Goal: Transaction & Acquisition: Purchase product/service

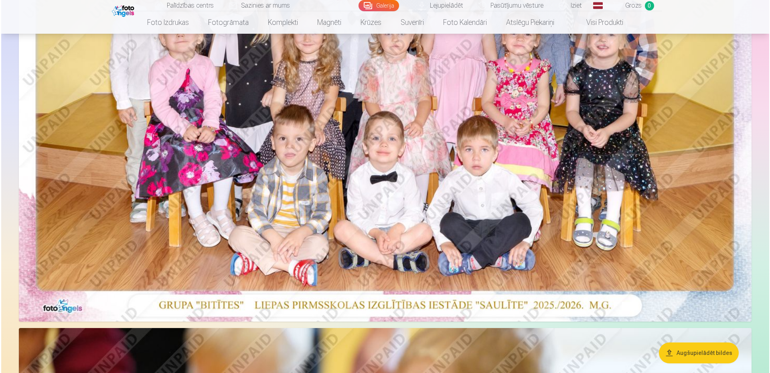
scroll to position [321, 0]
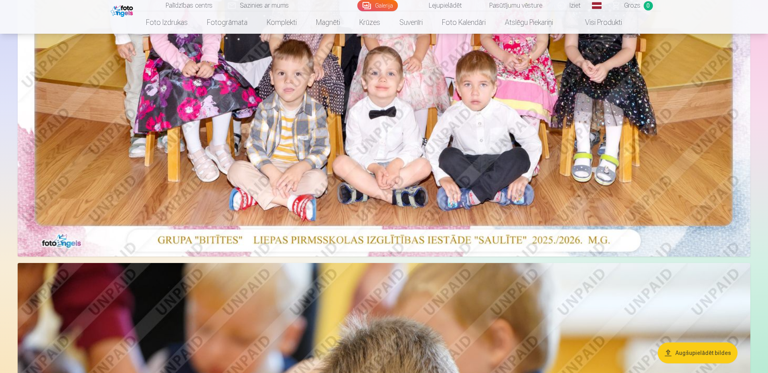
click at [425, 160] on img at bounding box center [384, 11] width 733 height 489
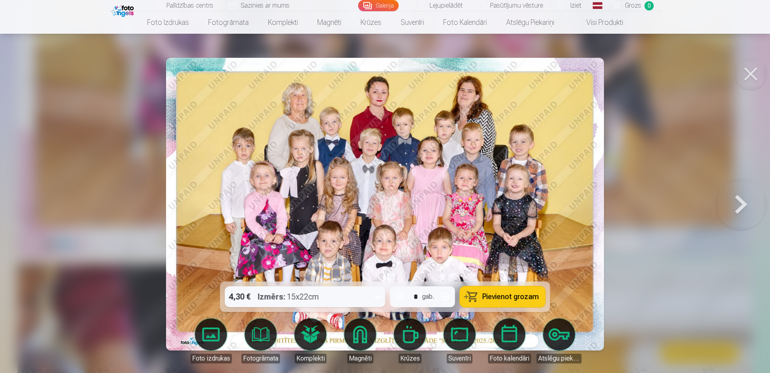
click at [502, 296] on span "Pievienot grozam" at bounding box center [510, 296] width 57 height 7
click at [116, 12] on img at bounding box center [123, 10] width 24 height 14
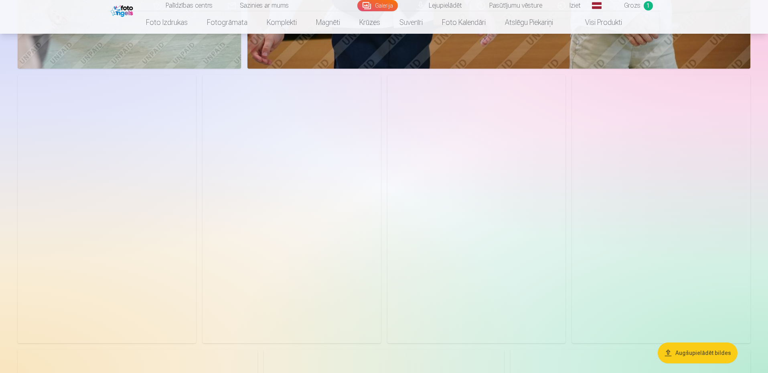
scroll to position [2526, 0]
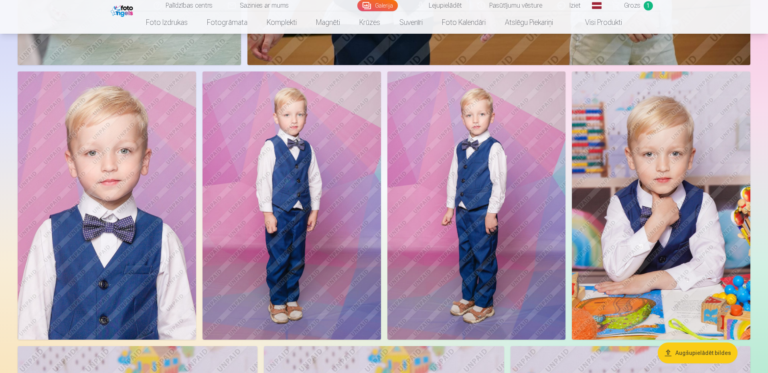
click at [156, 225] on img at bounding box center [107, 204] width 178 height 267
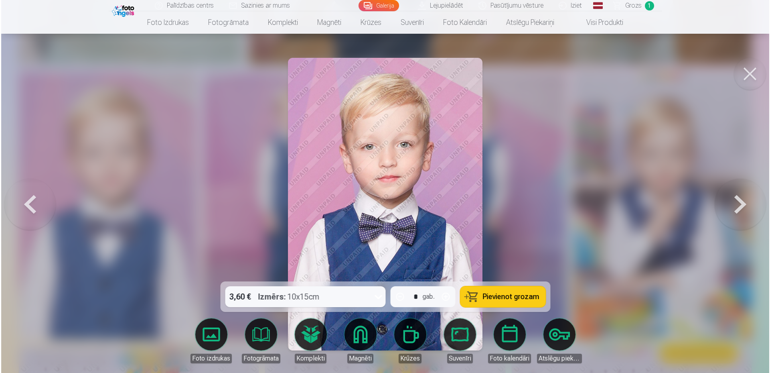
scroll to position [2532, 0]
click at [497, 294] on span "Pievienot grozam" at bounding box center [510, 296] width 57 height 7
click at [757, 196] on button at bounding box center [740, 204] width 51 height 138
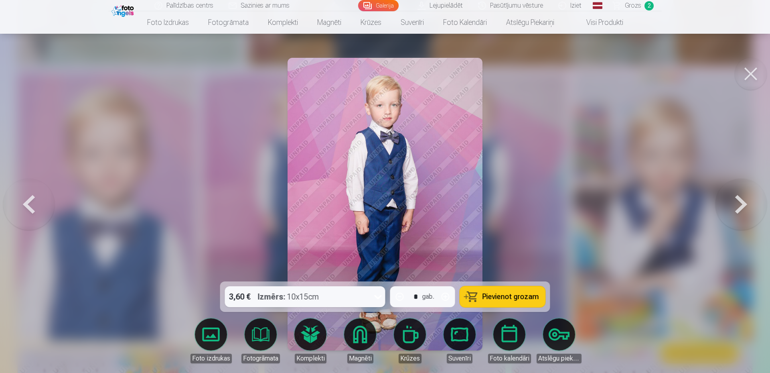
click at [753, 188] on button at bounding box center [740, 204] width 51 height 138
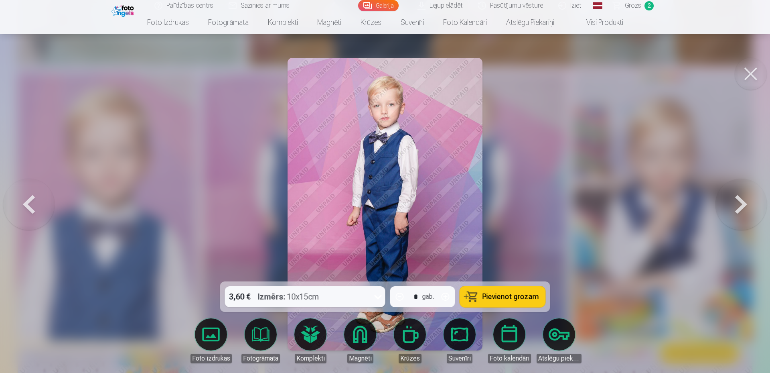
click at [501, 300] on span "Pievienot grozam" at bounding box center [510, 296] width 57 height 7
click at [741, 181] on button at bounding box center [740, 204] width 51 height 138
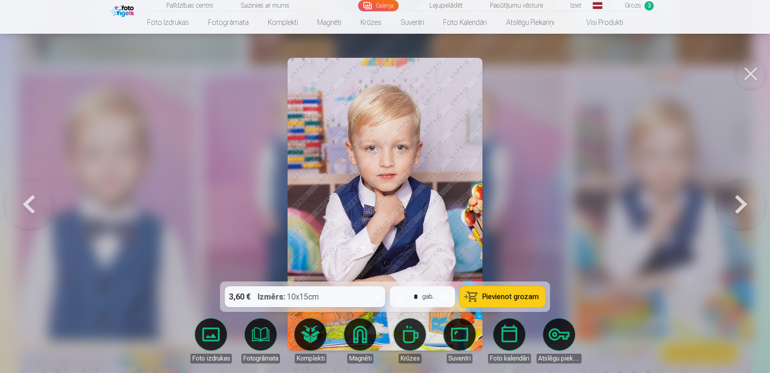
click at [505, 295] on span "Pievienot grozam" at bounding box center [510, 296] width 57 height 7
click at [743, 172] on button at bounding box center [740, 204] width 51 height 138
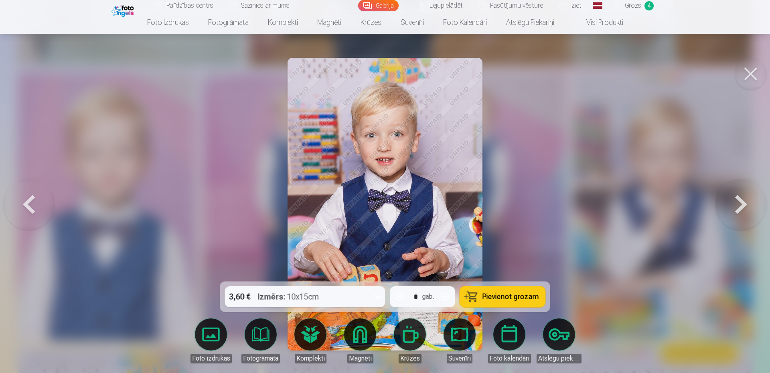
click at [743, 172] on button at bounding box center [740, 204] width 51 height 138
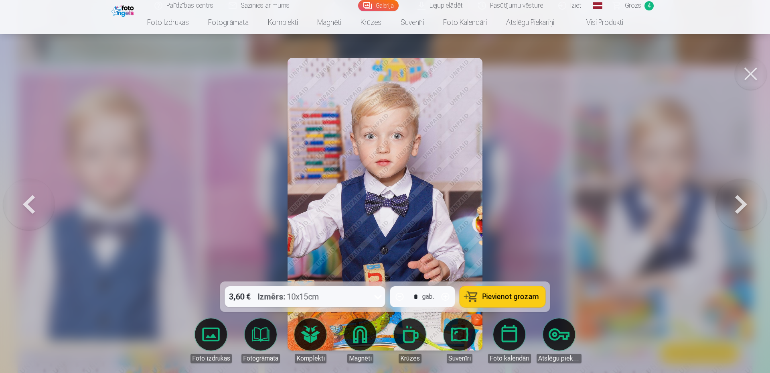
click at [743, 172] on button at bounding box center [740, 204] width 51 height 138
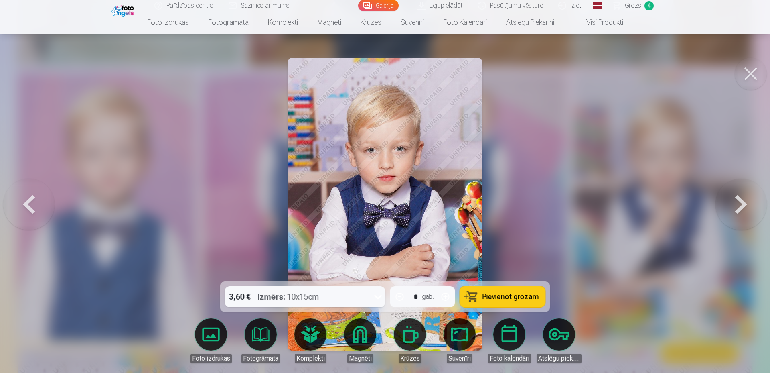
click at [715, 135] on button at bounding box center [740, 204] width 51 height 138
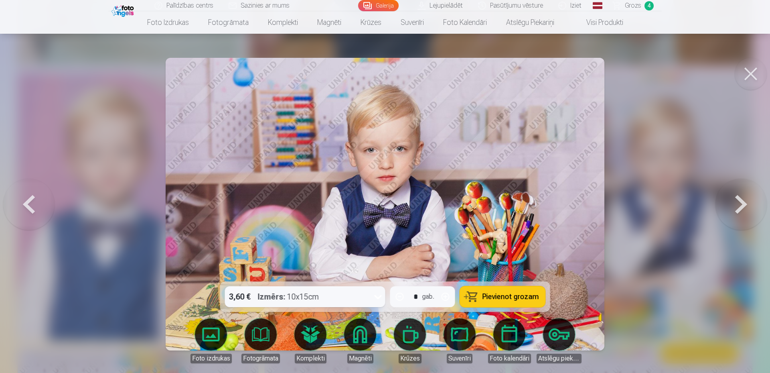
click at [715, 135] on button at bounding box center [740, 204] width 51 height 138
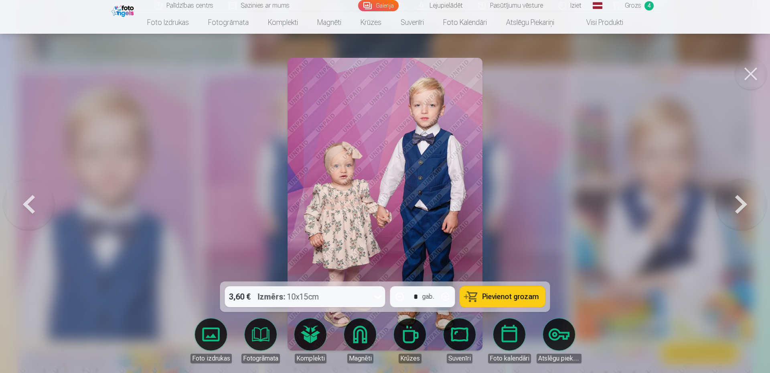
click at [715, 135] on button at bounding box center [740, 204] width 51 height 138
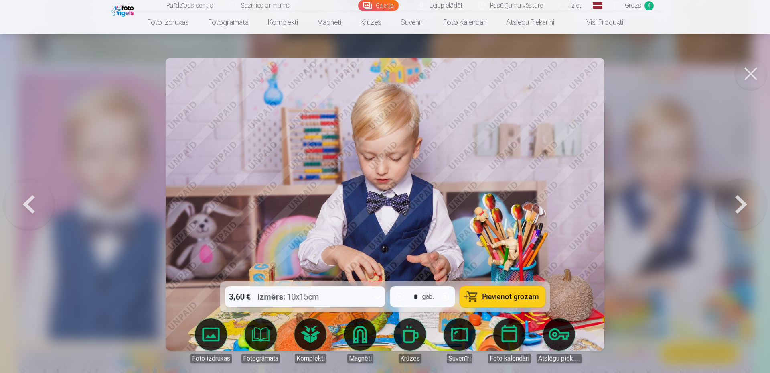
click at [36, 212] on button at bounding box center [28, 204] width 51 height 138
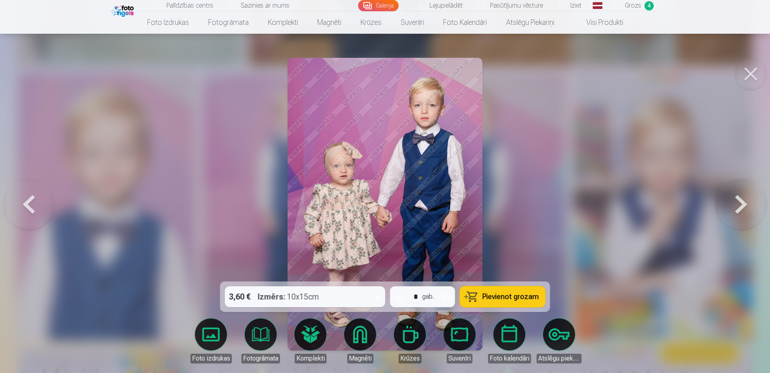
click at [36, 210] on button at bounding box center [28, 204] width 51 height 138
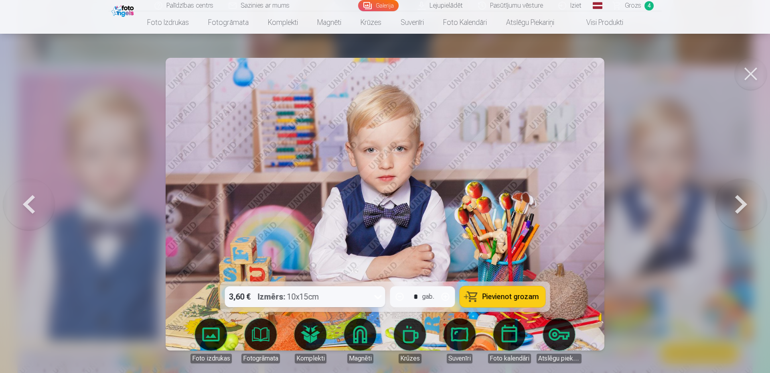
click at [33, 200] on button at bounding box center [28, 204] width 51 height 138
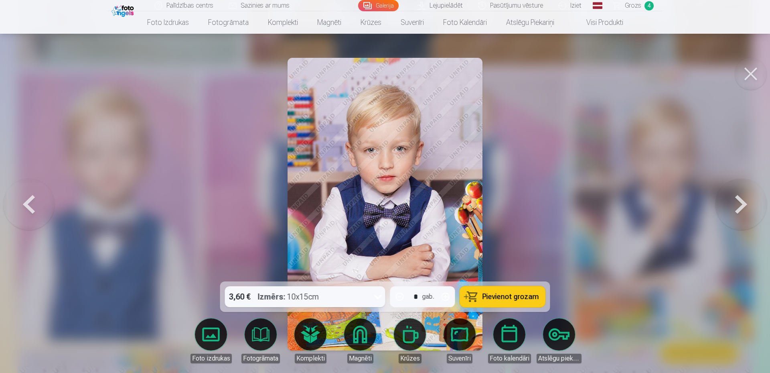
click at [749, 207] on button at bounding box center [740, 204] width 51 height 138
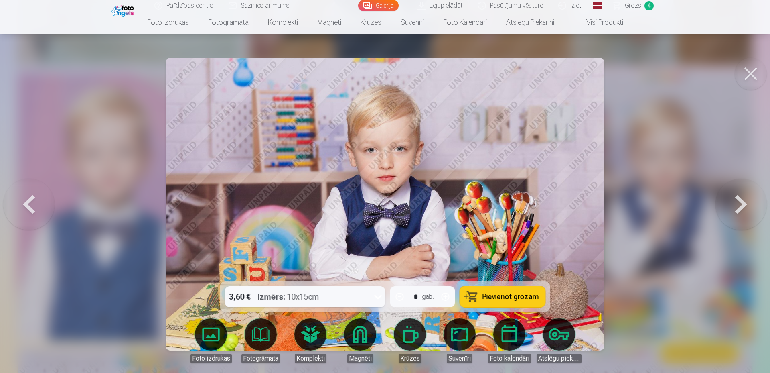
click at [26, 192] on button at bounding box center [28, 204] width 51 height 138
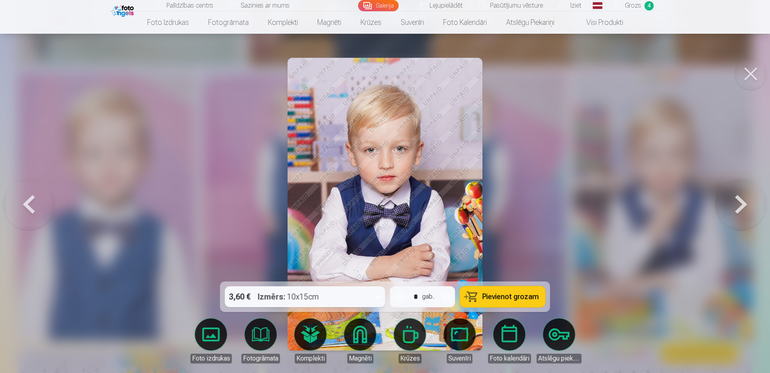
click at [481, 300] on button "Pievienot grozam" at bounding box center [502, 296] width 85 height 21
click at [505, 300] on span "Pievienot grozam" at bounding box center [510, 296] width 57 height 7
click at [745, 203] on button at bounding box center [740, 204] width 51 height 138
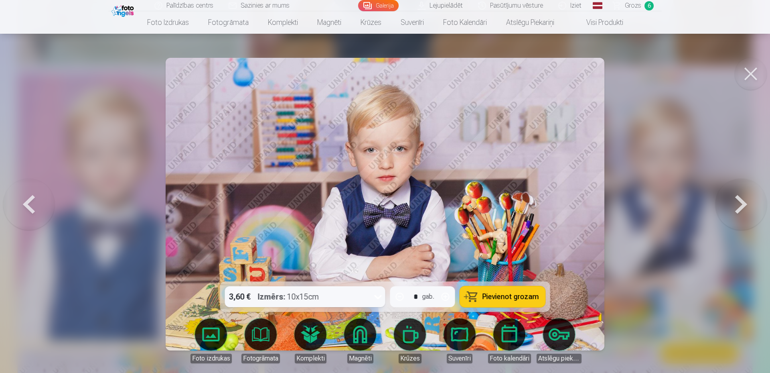
click at [745, 203] on button at bounding box center [740, 204] width 51 height 138
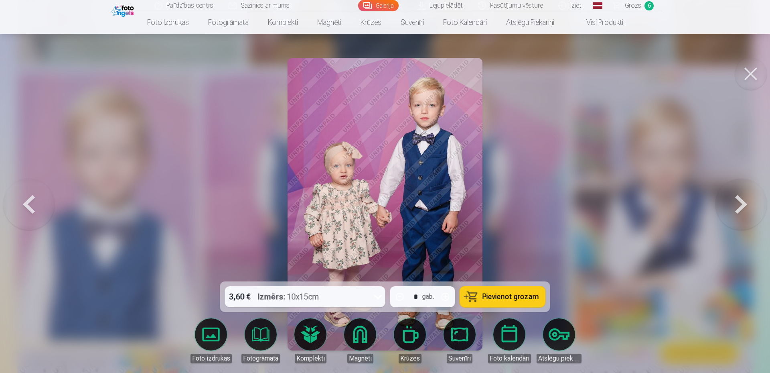
click at [745, 203] on button at bounding box center [740, 204] width 51 height 138
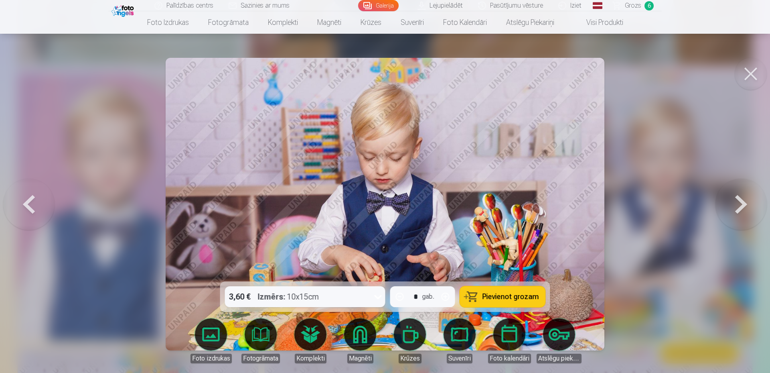
click at [745, 203] on button at bounding box center [740, 204] width 51 height 138
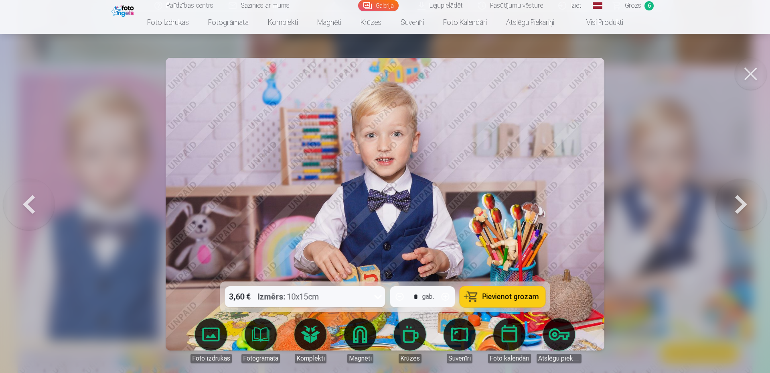
click at [745, 203] on button at bounding box center [740, 204] width 51 height 138
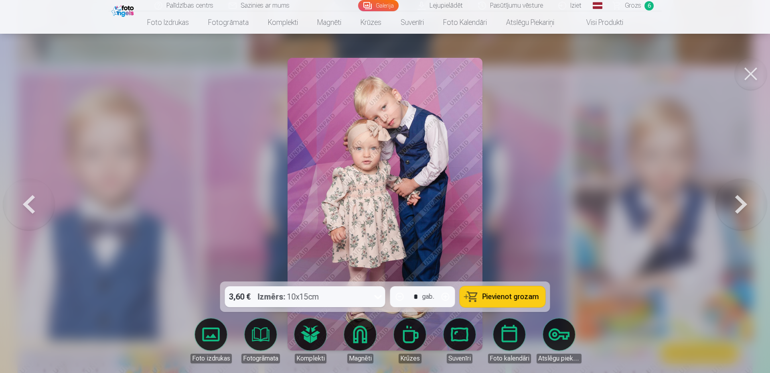
click at [745, 203] on button at bounding box center [740, 204] width 51 height 138
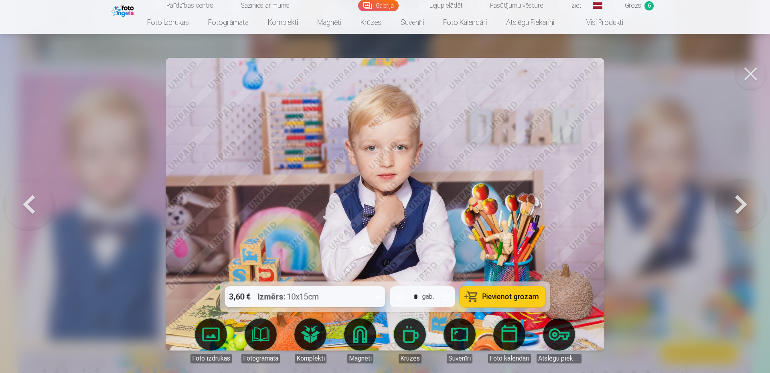
click at [745, 203] on button at bounding box center [740, 204] width 51 height 138
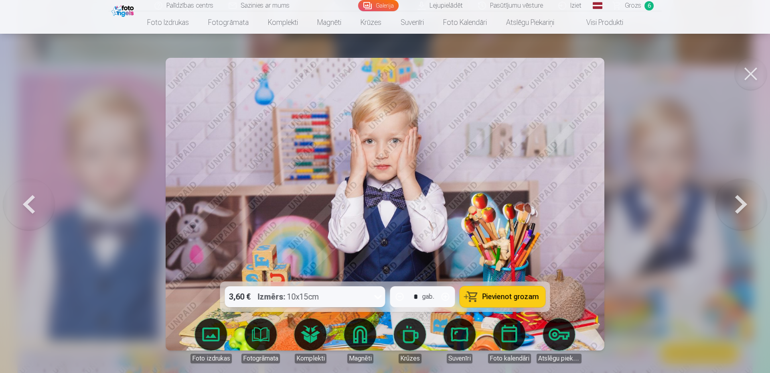
click at [745, 203] on button at bounding box center [740, 204] width 51 height 138
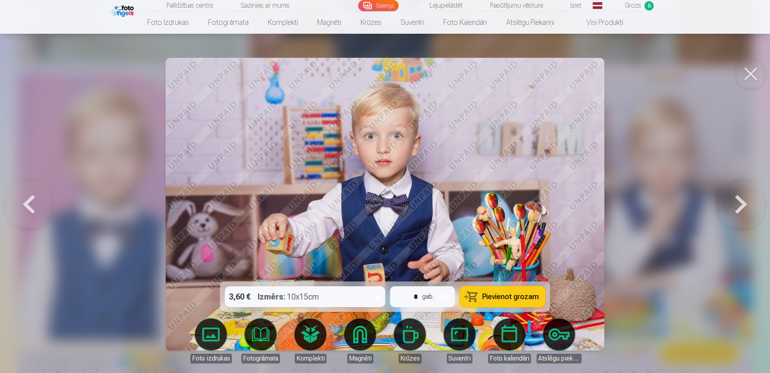
click at [745, 203] on button at bounding box center [740, 204] width 51 height 138
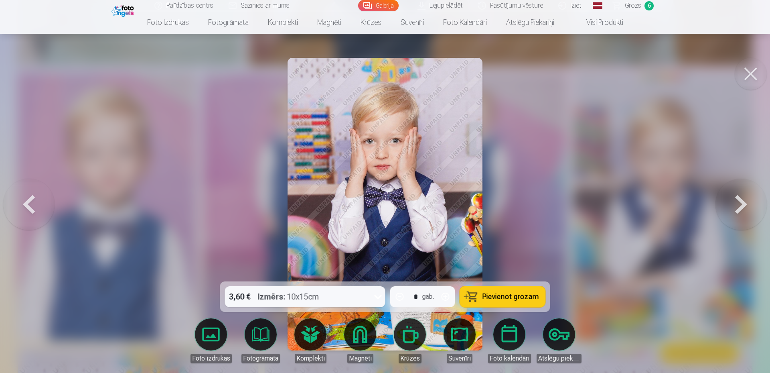
click at [745, 203] on button at bounding box center [740, 204] width 51 height 138
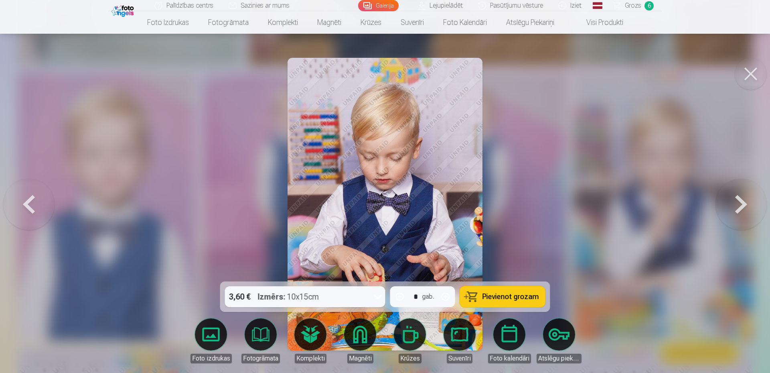
click at [745, 203] on button at bounding box center [740, 204] width 51 height 138
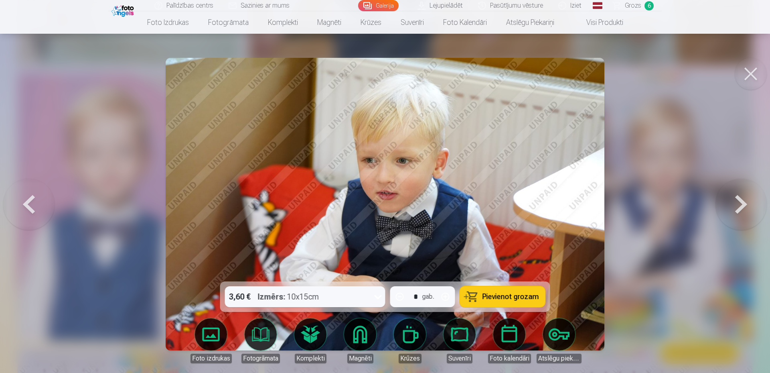
click at [745, 203] on button at bounding box center [740, 204] width 51 height 138
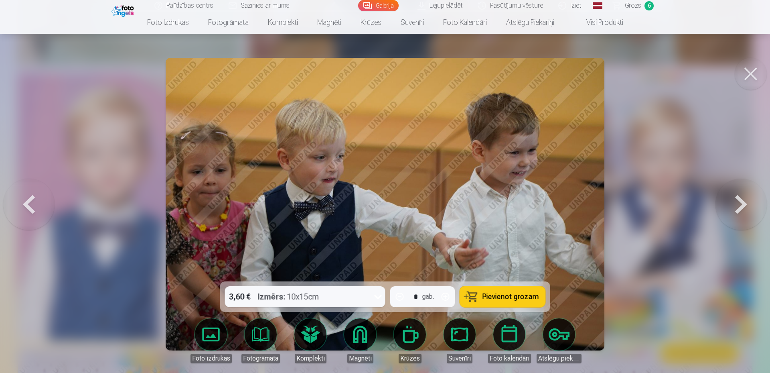
click at [745, 203] on button at bounding box center [740, 204] width 51 height 138
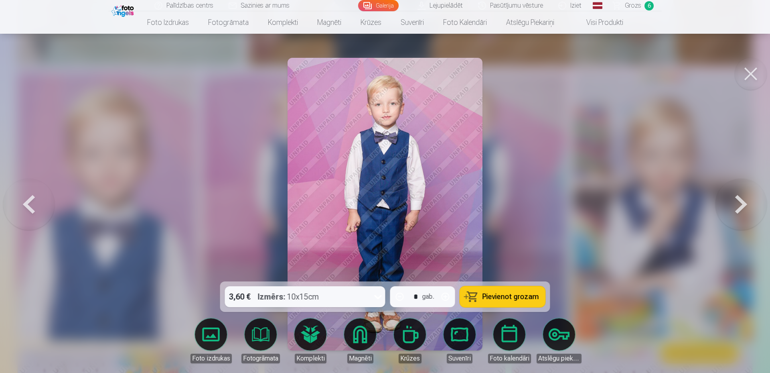
click at [745, 203] on button at bounding box center [740, 204] width 51 height 138
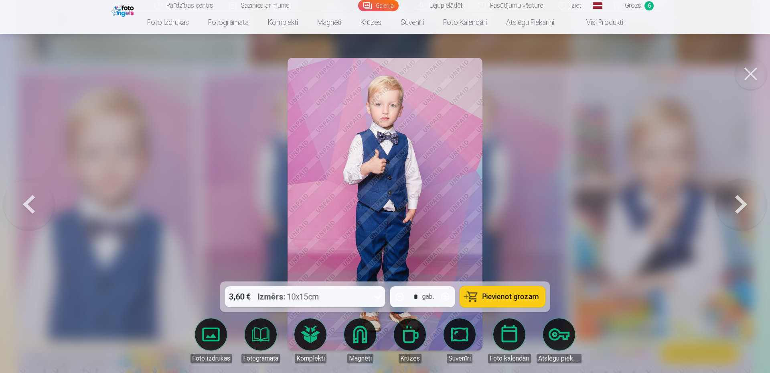
click at [745, 203] on button at bounding box center [740, 204] width 51 height 138
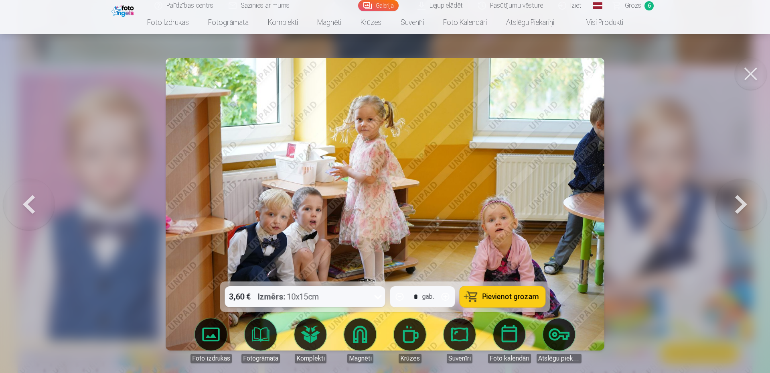
click at [21, 200] on button at bounding box center [28, 204] width 51 height 138
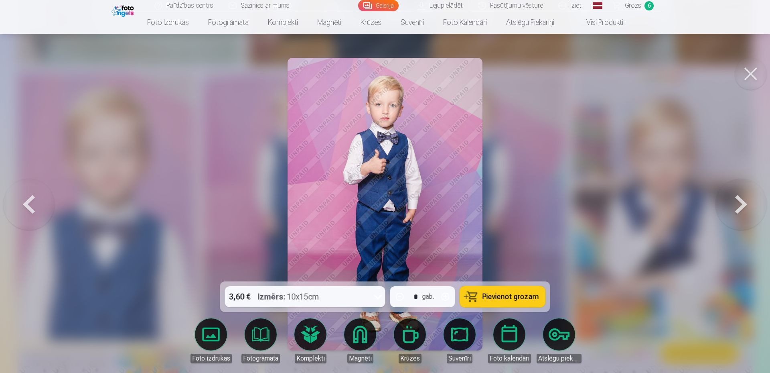
drag, startPoint x: 478, startPoint y: 296, endPoint x: 479, endPoint y: 290, distance: 6.1
click at [478, 295] on button "Pievienot grozam" at bounding box center [502, 296] width 85 height 21
click at [747, 181] on button at bounding box center [740, 204] width 51 height 138
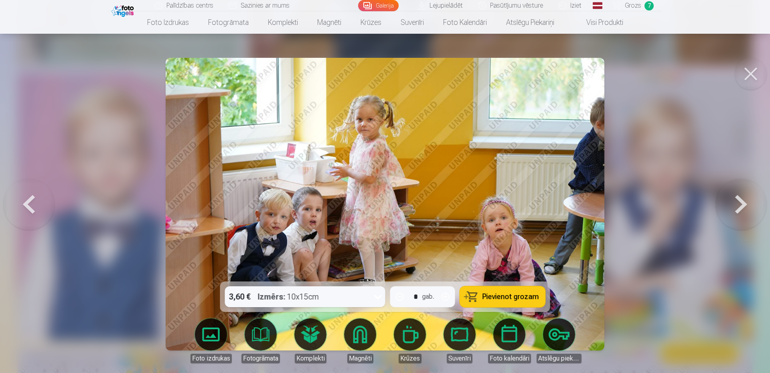
click at [747, 181] on button at bounding box center [740, 204] width 51 height 138
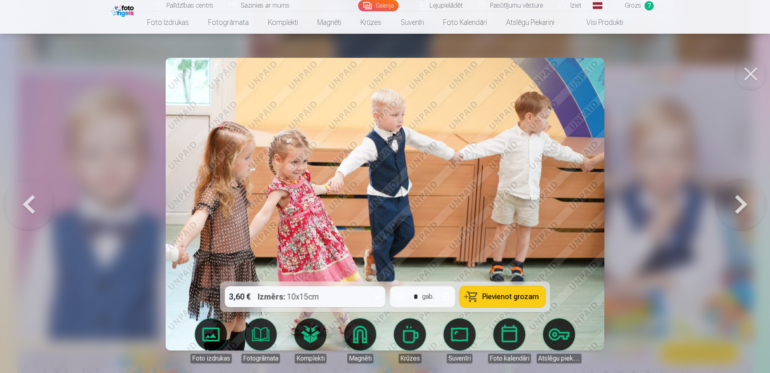
click at [747, 181] on button at bounding box center [740, 204] width 51 height 138
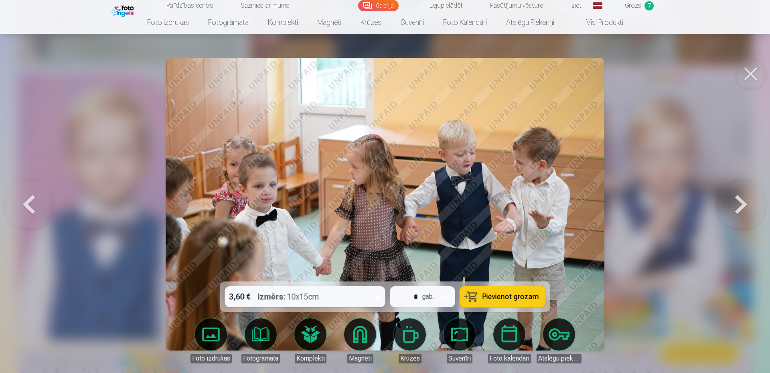
click at [747, 181] on button at bounding box center [740, 204] width 51 height 138
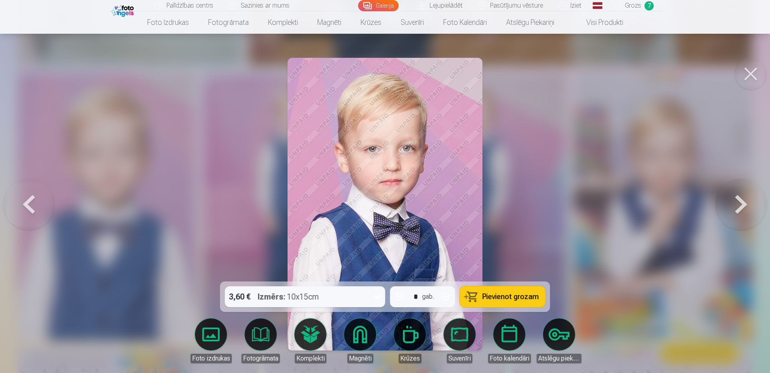
click at [747, 181] on button at bounding box center [740, 204] width 51 height 138
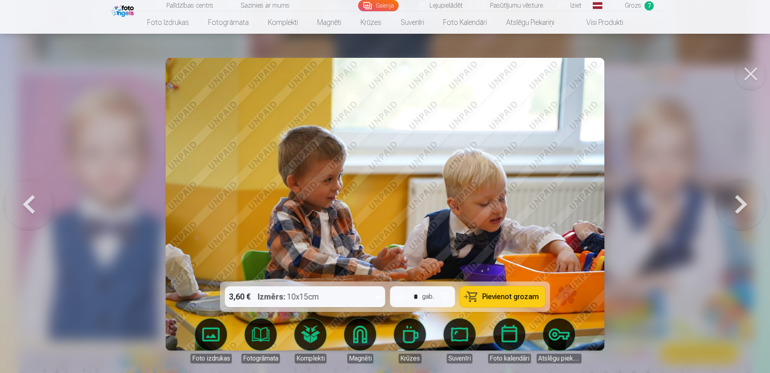
click at [0, 204] on div at bounding box center [385, 186] width 770 height 373
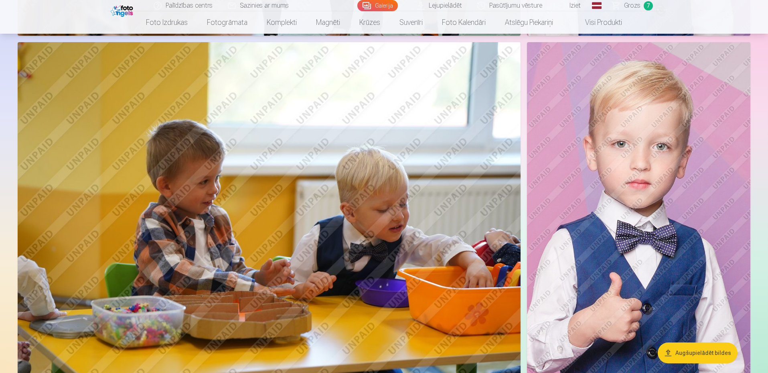
scroll to position [7618, 0]
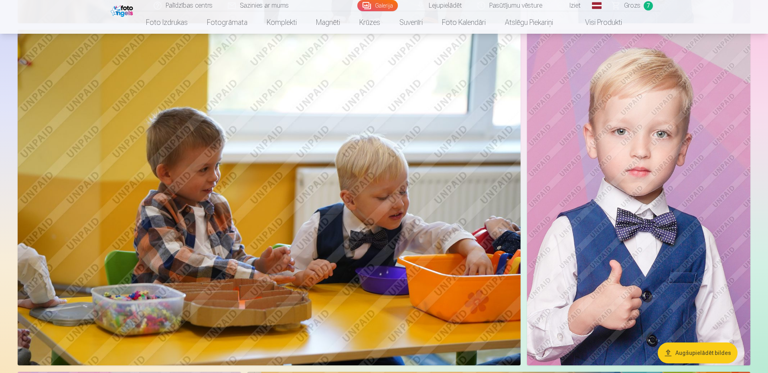
click at [618, 213] on img at bounding box center [638, 197] width 223 height 335
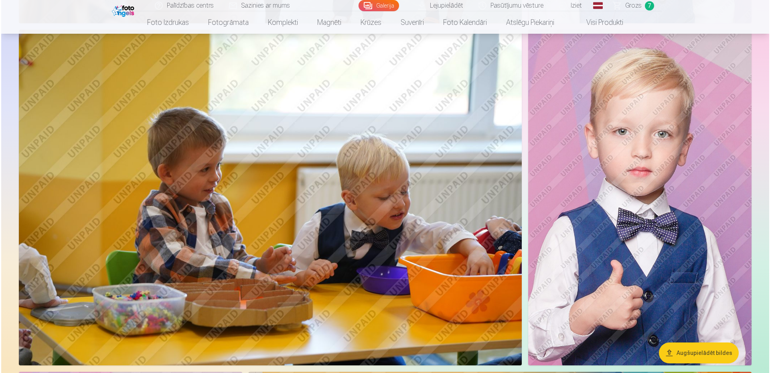
scroll to position [7598, 0]
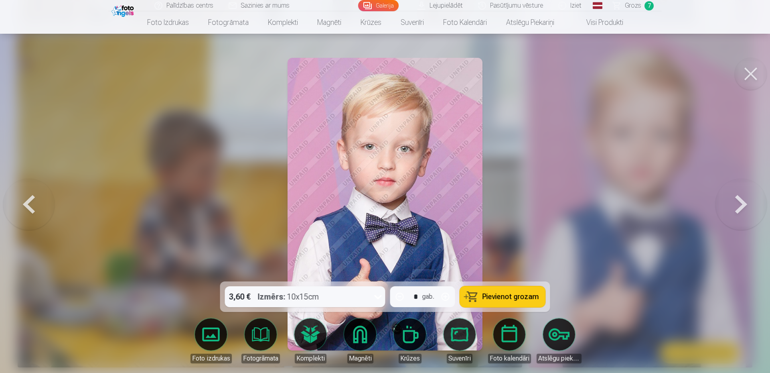
click at [504, 296] on span "Pievienot grozam" at bounding box center [510, 296] width 57 height 7
click at [630, 8] on span "Grozs" at bounding box center [633, 6] width 16 height 10
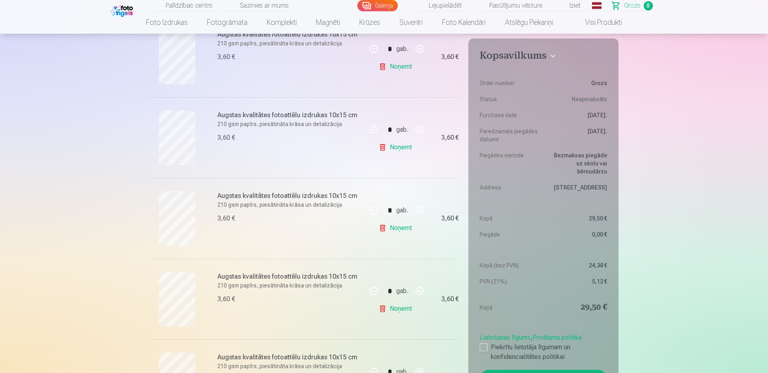
scroll to position [361, 0]
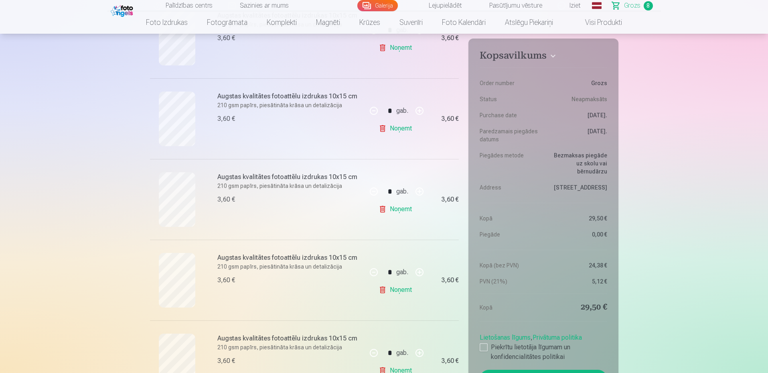
click at [412, 206] on link "Noņemt" at bounding box center [397, 209] width 36 height 16
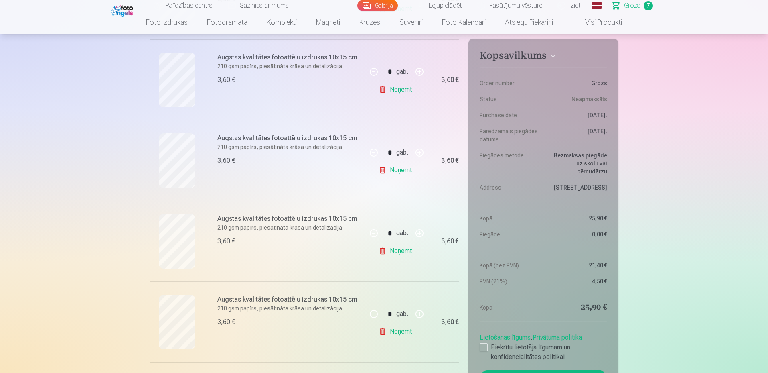
scroll to position [281, 0]
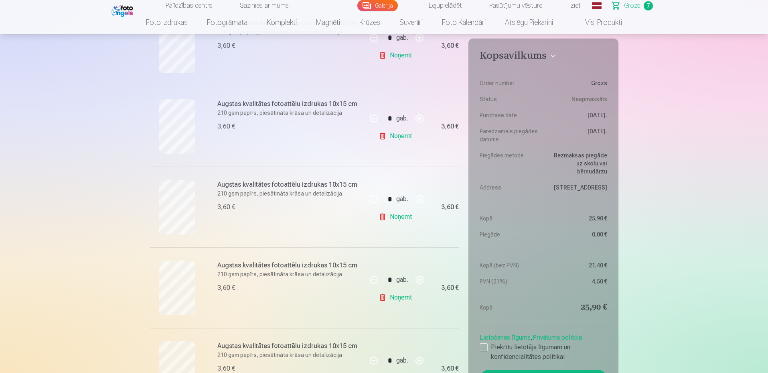
click at [407, 213] on link "Noņemt" at bounding box center [397, 217] width 36 height 16
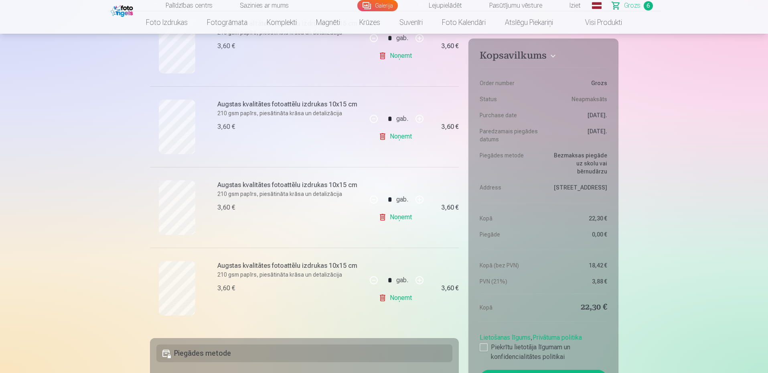
scroll to position [241, 0]
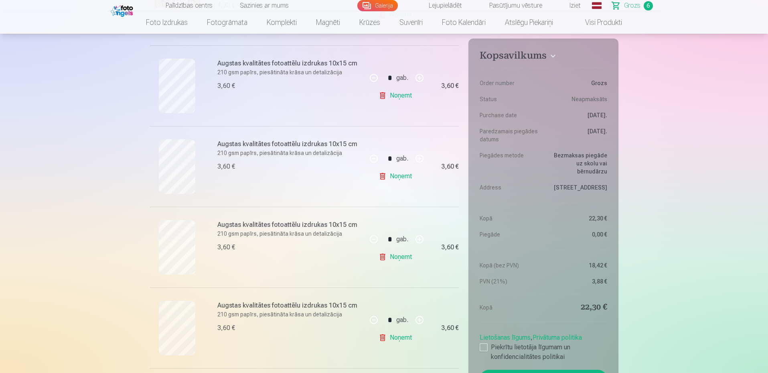
click at [401, 177] on link "Noņemt" at bounding box center [397, 176] width 36 height 16
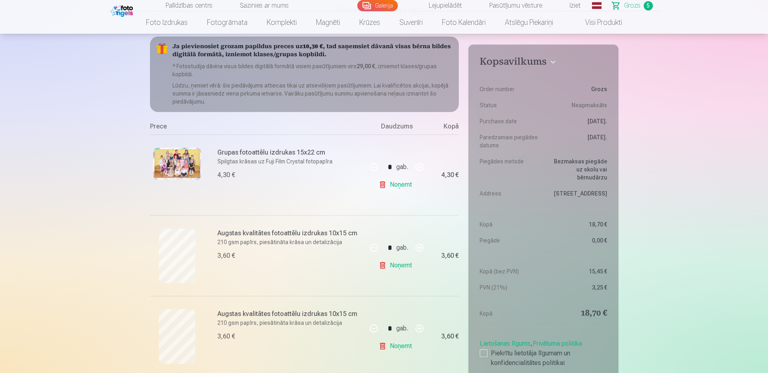
scroll to position [120, 0]
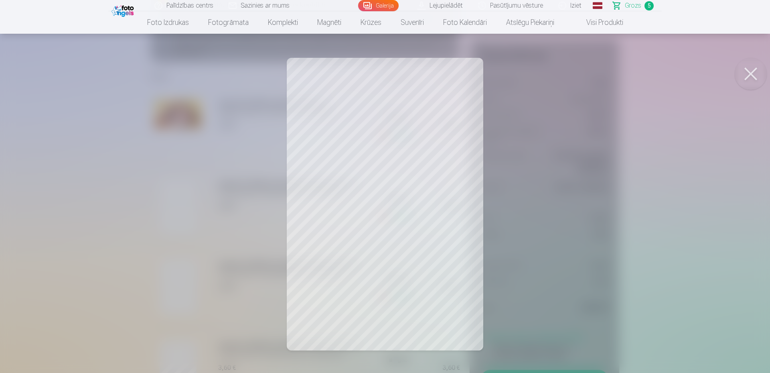
click at [562, 170] on div at bounding box center [385, 186] width 770 height 373
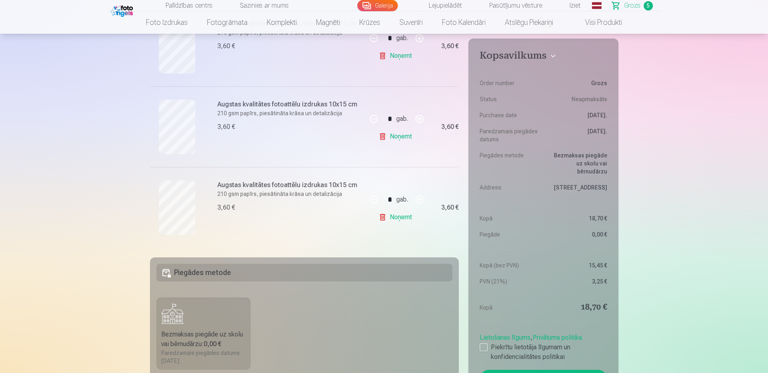
scroll to position [160, 0]
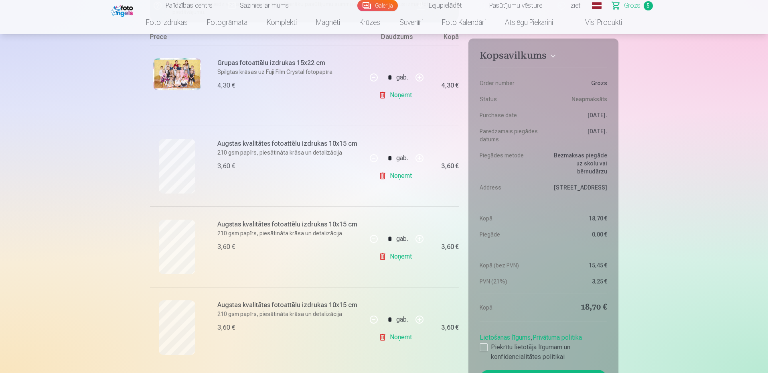
click at [120, 4] on img at bounding box center [123, 10] width 24 height 14
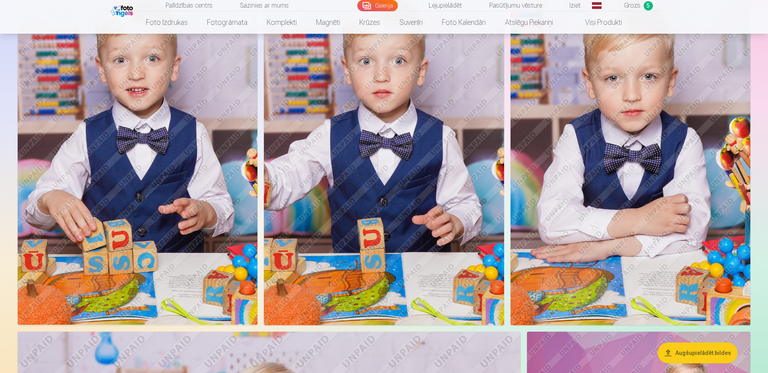
scroll to position [2887, 0]
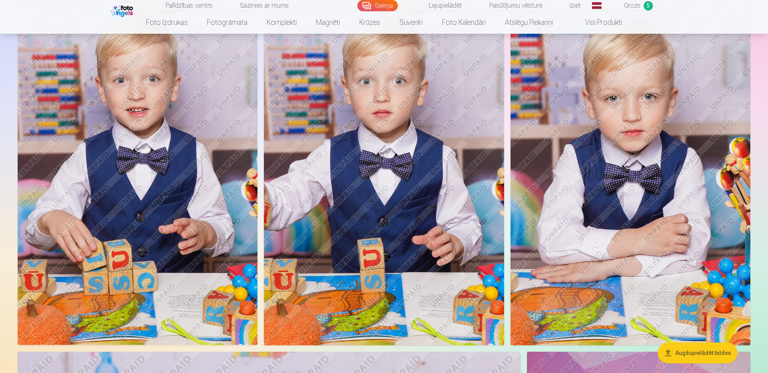
click at [647, 215] on img at bounding box center [630, 165] width 240 height 360
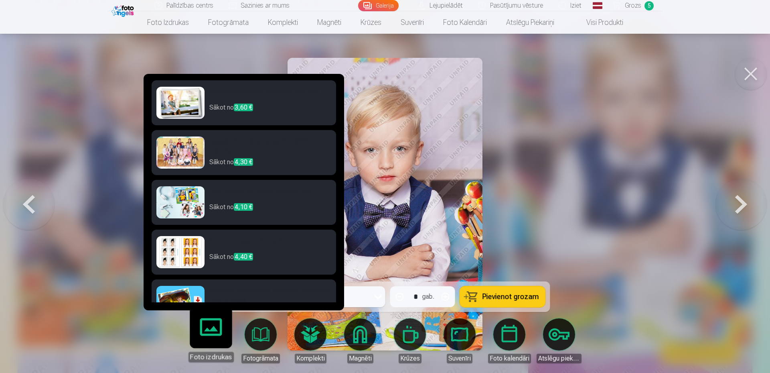
scroll to position [24, 0]
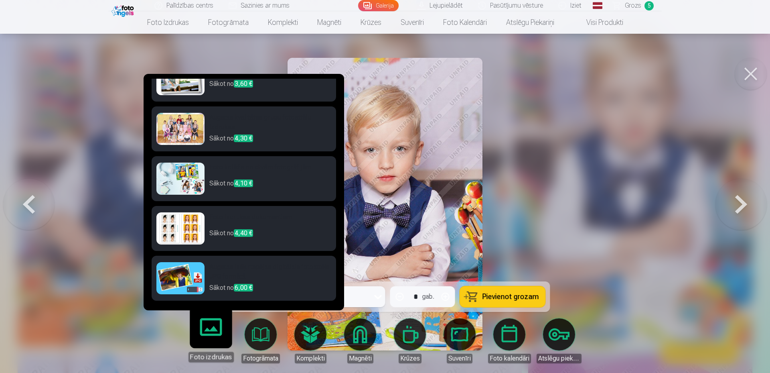
click at [241, 274] on h6 "Augstas izšķirtspējas digitālais fotoattēls JPG formātā" at bounding box center [270, 272] width 122 height 21
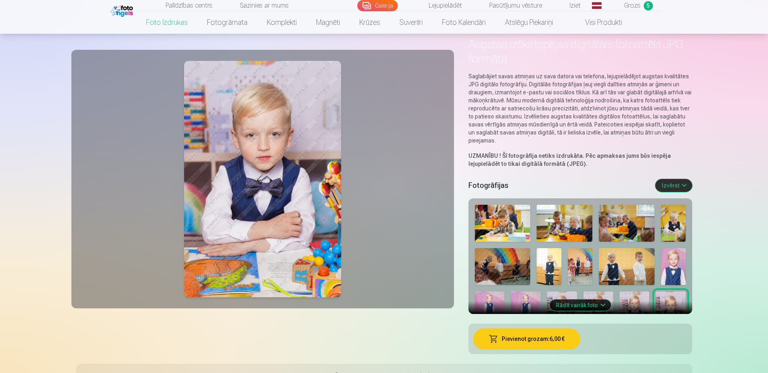
scroll to position [120, 0]
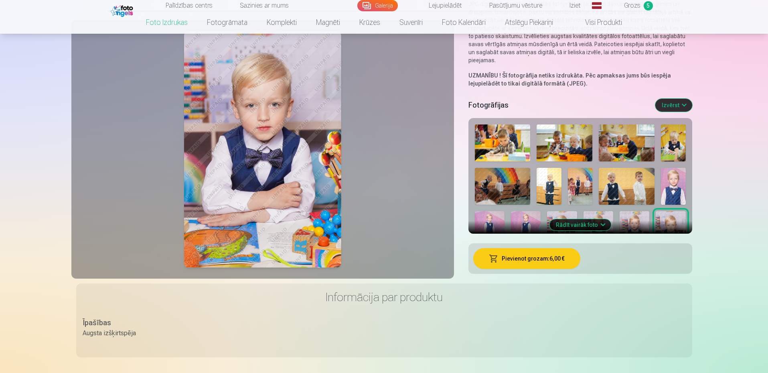
click at [577, 227] on button "Rādīt vairāk foto" at bounding box center [579, 224] width 61 height 11
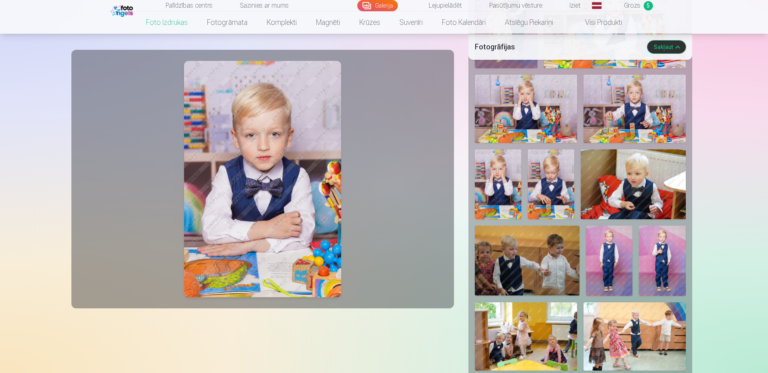
scroll to position [842, 0]
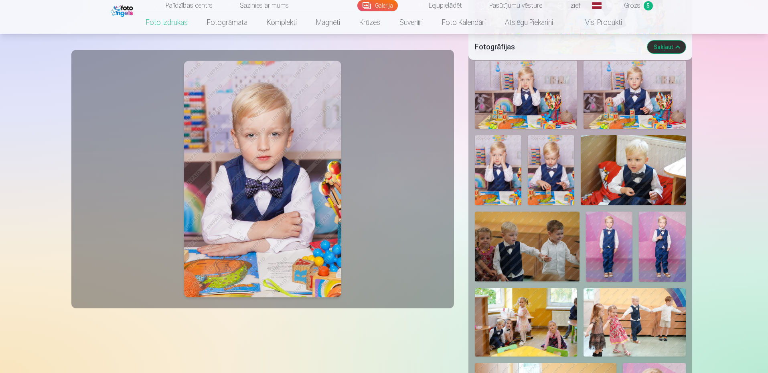
click at [636, 4] on span "Grozs" at bounding box center [632, 6] width 16 height 10
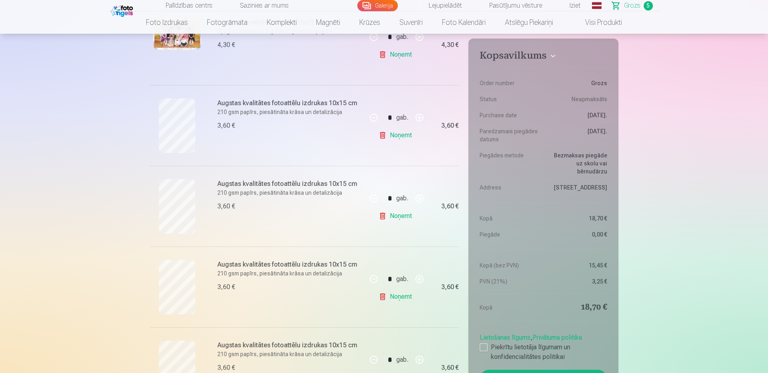
scroll to position [200, 0]
click at [406, 136] on link "Noņemt" at bounding box center [397, 136] width 36 height 16
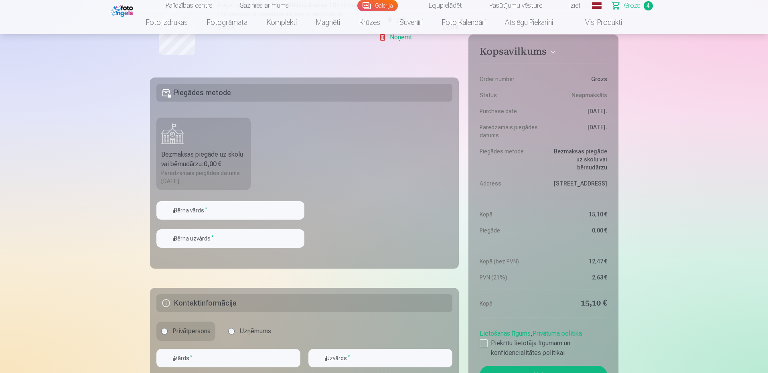
scroll to position [458, 0]
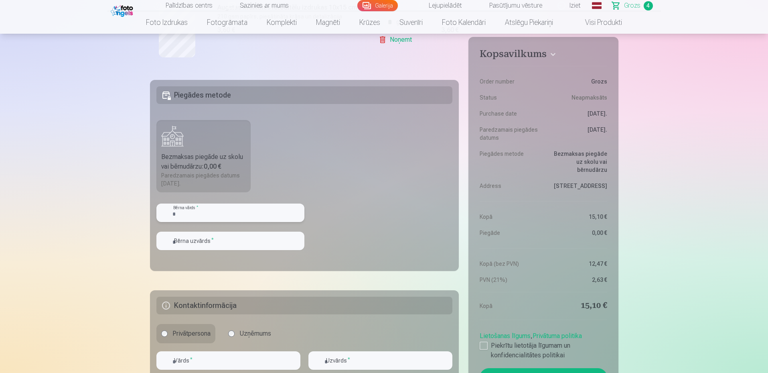
click at [198, 210] on input "text" at bounding box center [230, 212] width 148 height 18
type input "*"
type input "**********"
click at [208, 247] on input "text" at bounding box center [230, 240] width 148 height 18
type input "*******"
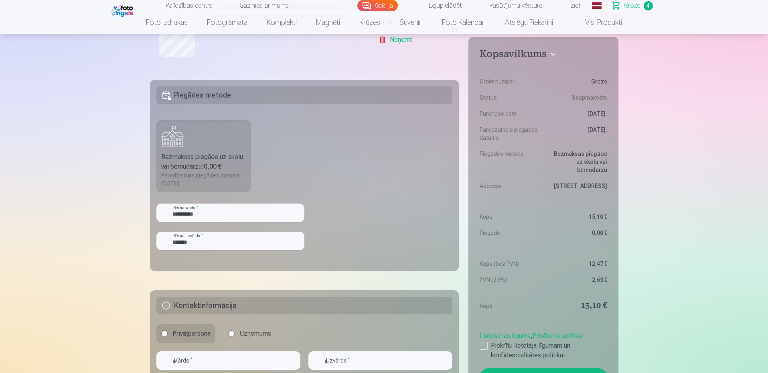
click at [391, 233] on fieldset "**********" at bounding box center [304, 175] width 309 height 191
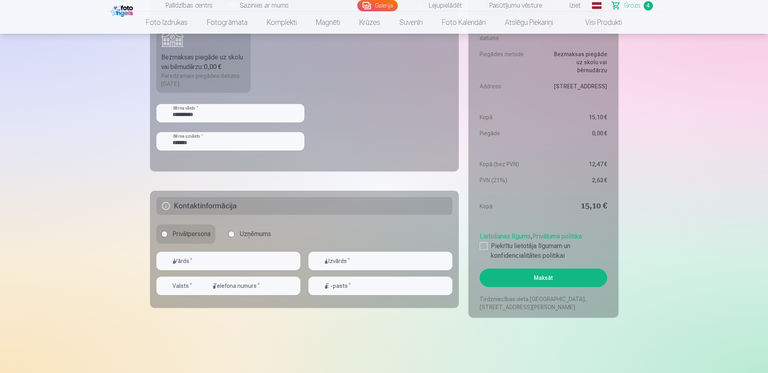
scroll to position [578, 0]
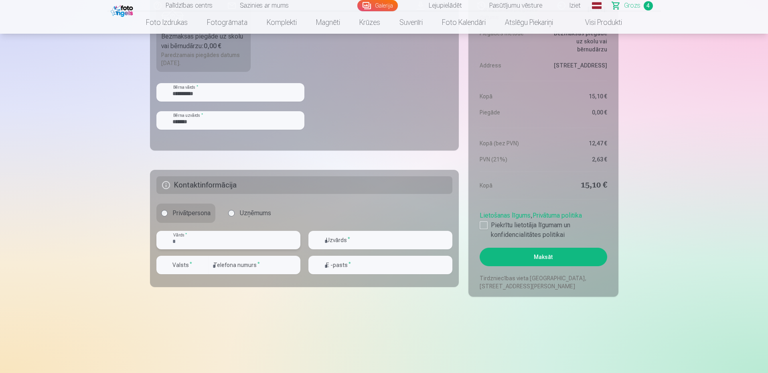
click at [204, 237] on input "text" at bounding box center [228, 240] width 144 height 18
type input "*****"
type input "******"
type input "********"
type input "**********"
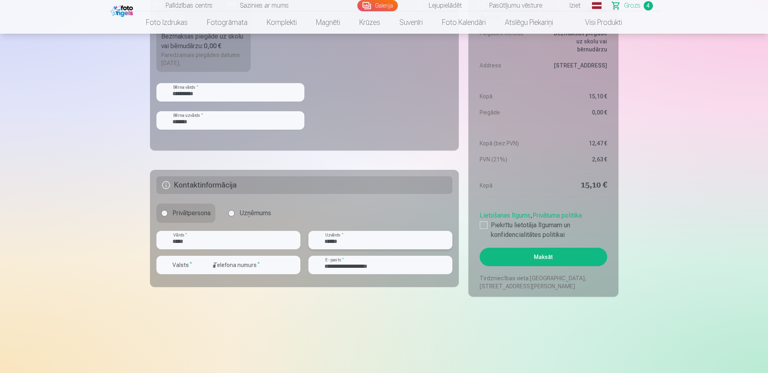
drag, startPoint x: 362, startPoint y: 238, endPoint x: 273, endPoint y: 227, distance: 89.7
click at [272, 230] on fieldset "**********" at bounding box center [304, 228] width 309 height 117
type input "*******"
click at [190, 262] on sup "*" at bounding box center [191, 263] width 2 height 5
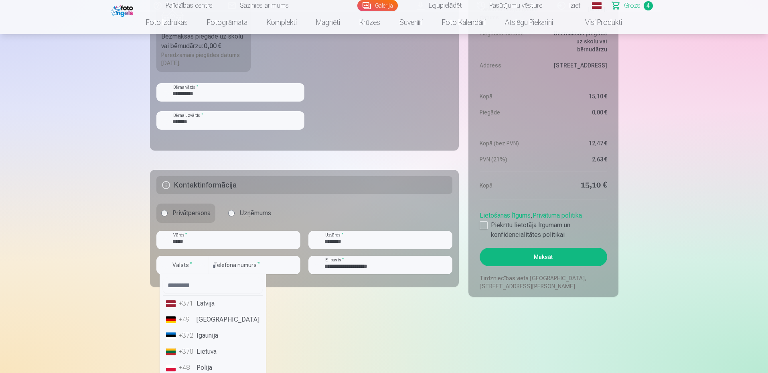
click at [209, 304] on li "+371 Latvija" at bounding box center [213, 303] width 100 height 16
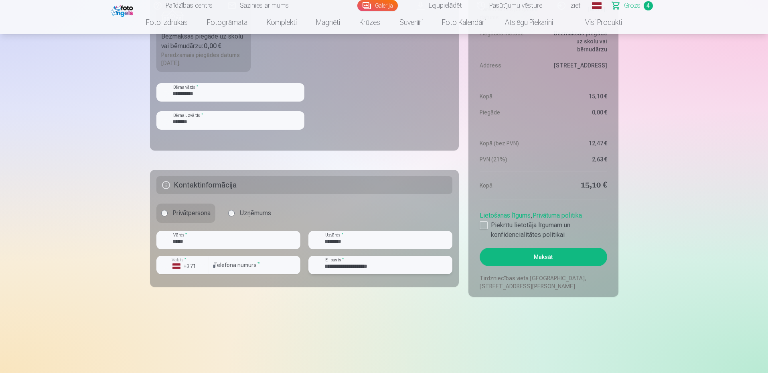
drag, startPoint x: 354, startPoint y: 266, endPoint x: 339, endPoint y: 265, distance: 15.3
click at [339, 265] on input "**********" at bounding box center [380, 264] width 144 height 18
type input "**********"
click at [486, 221] on div at bounding box center [484, 225] width 8 height 8
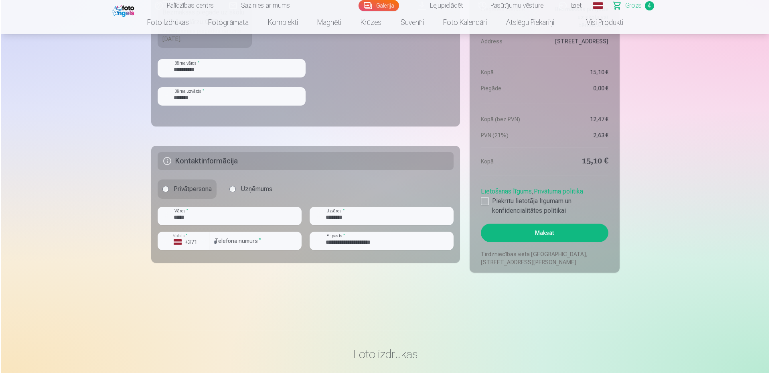
scroll to position [613, 0]
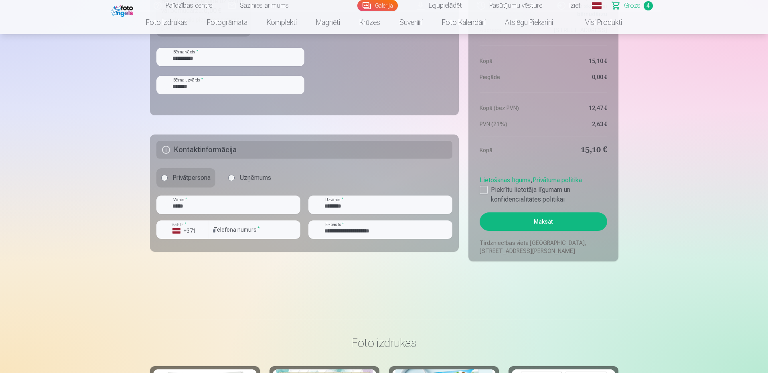
click at [557, 225] on button "Maksāt" at bounding box center [543, 221] width 127 height 18
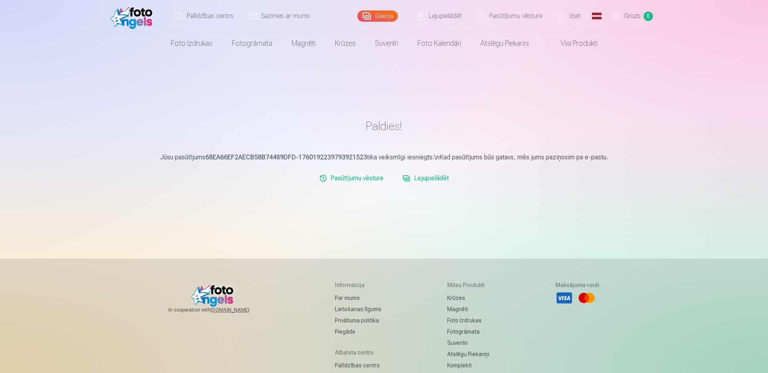
click at [430, 181] on link "Lejupielādēt" at bounding box center [425, 178] width 53 height 16
